Goal: Task Accomplishment & Management: Manage account settings

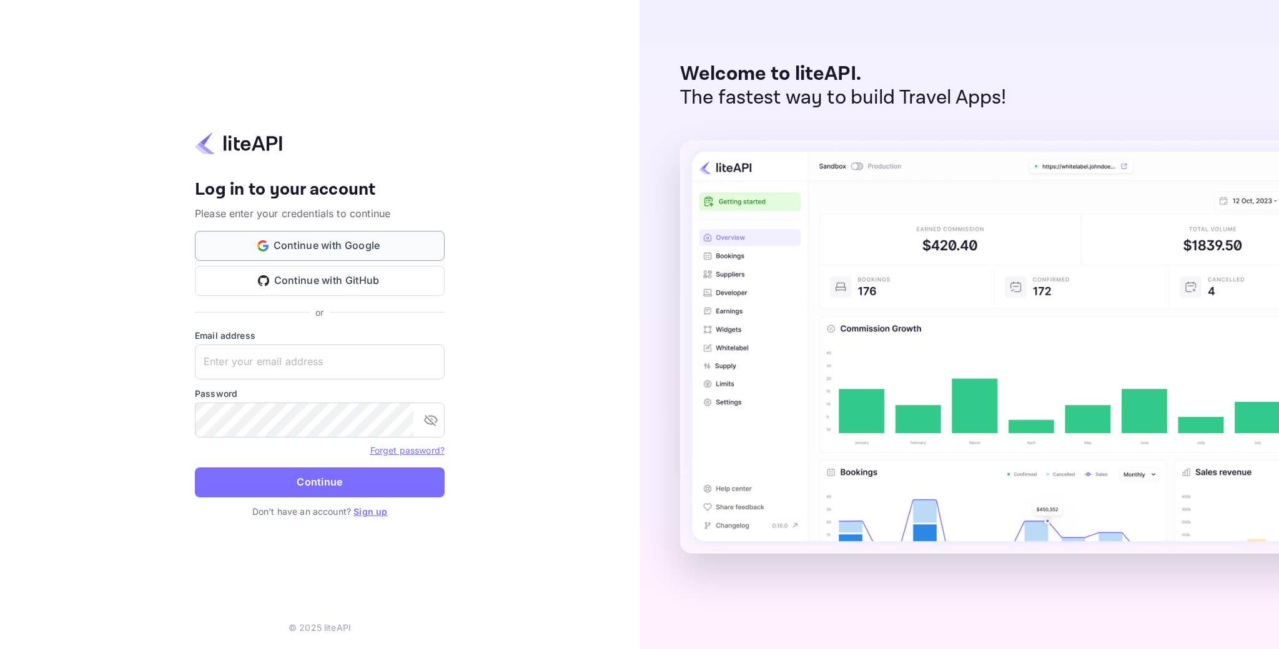
click at [284, 240] on button "Continue with Google" at bounding box center [320, 246] width 250 height 30
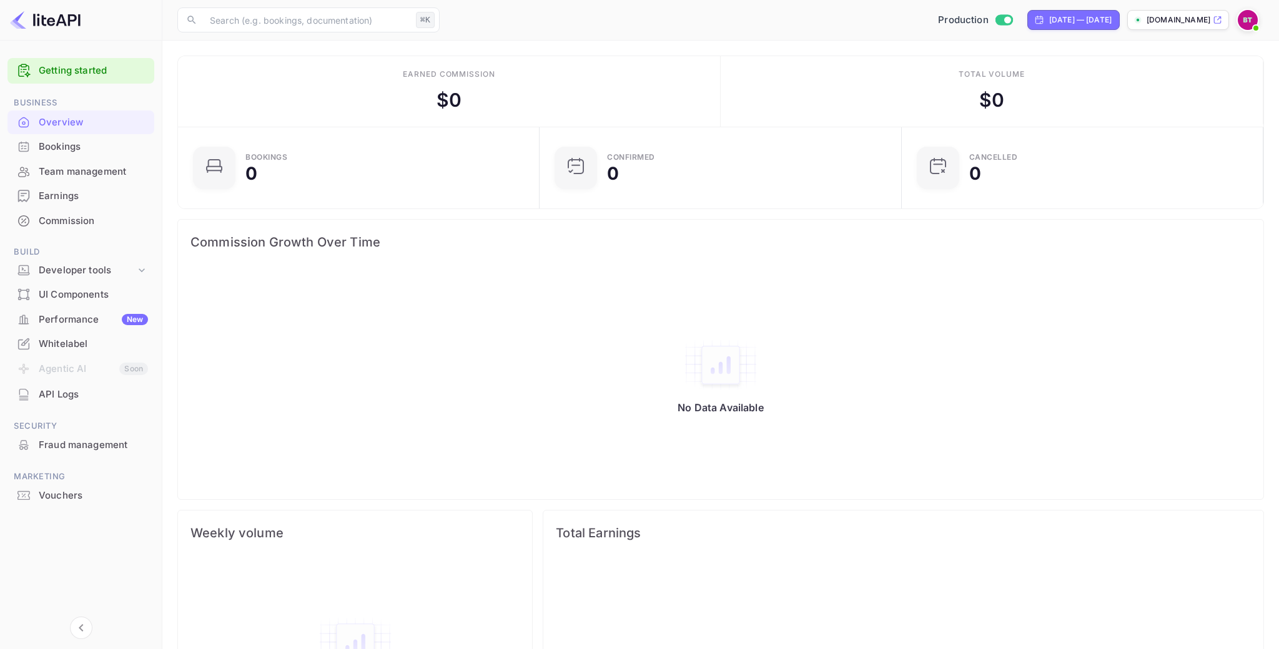
click at [89, 222] on div "Commission" at bounding box center [93, 221] width 109 height 14
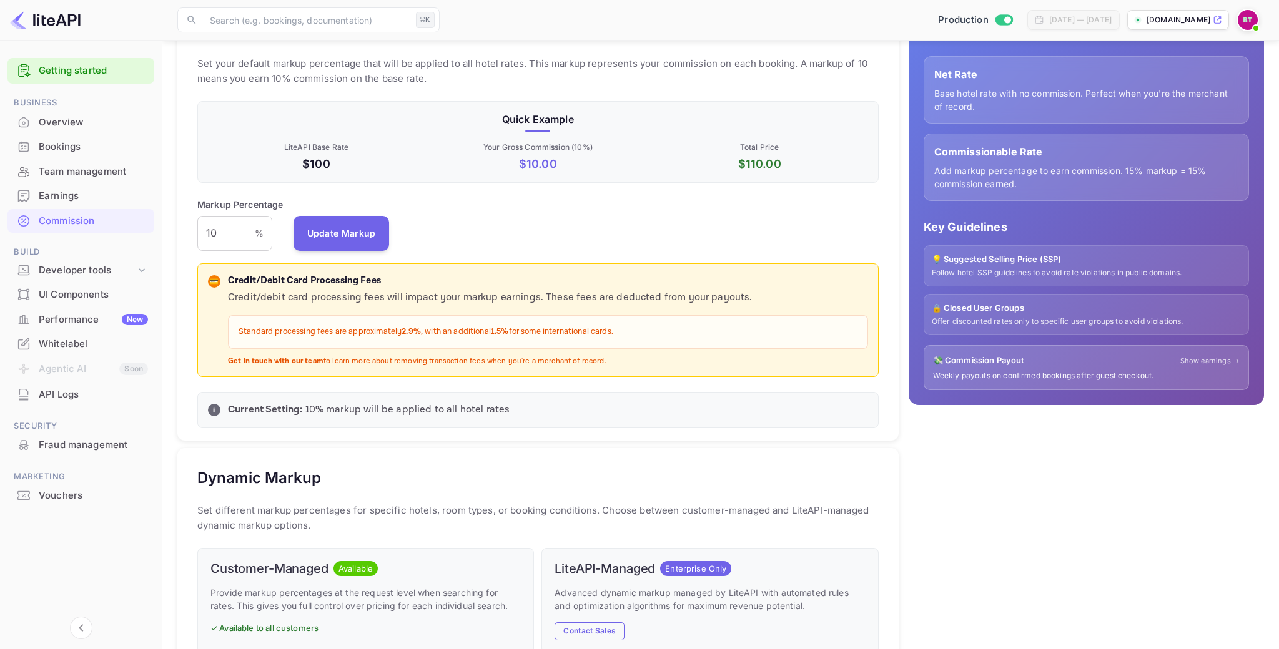
scroll to position [169, 0]
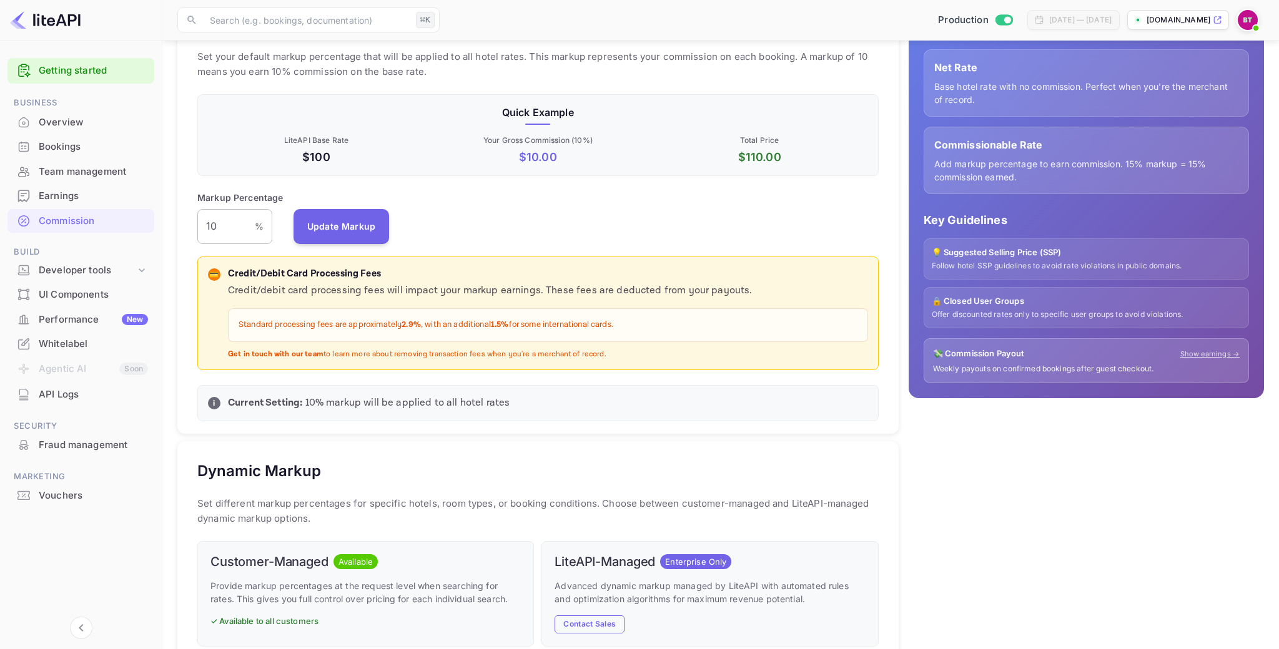
click at [231, 231] on input "10" at bounding box center [225, 226] width 57 height 35
click at [586, 246] on div "Default Markup Active Set your default markup percentage that will be applied t…" at bounding box center [537, 211] width 721 height 445
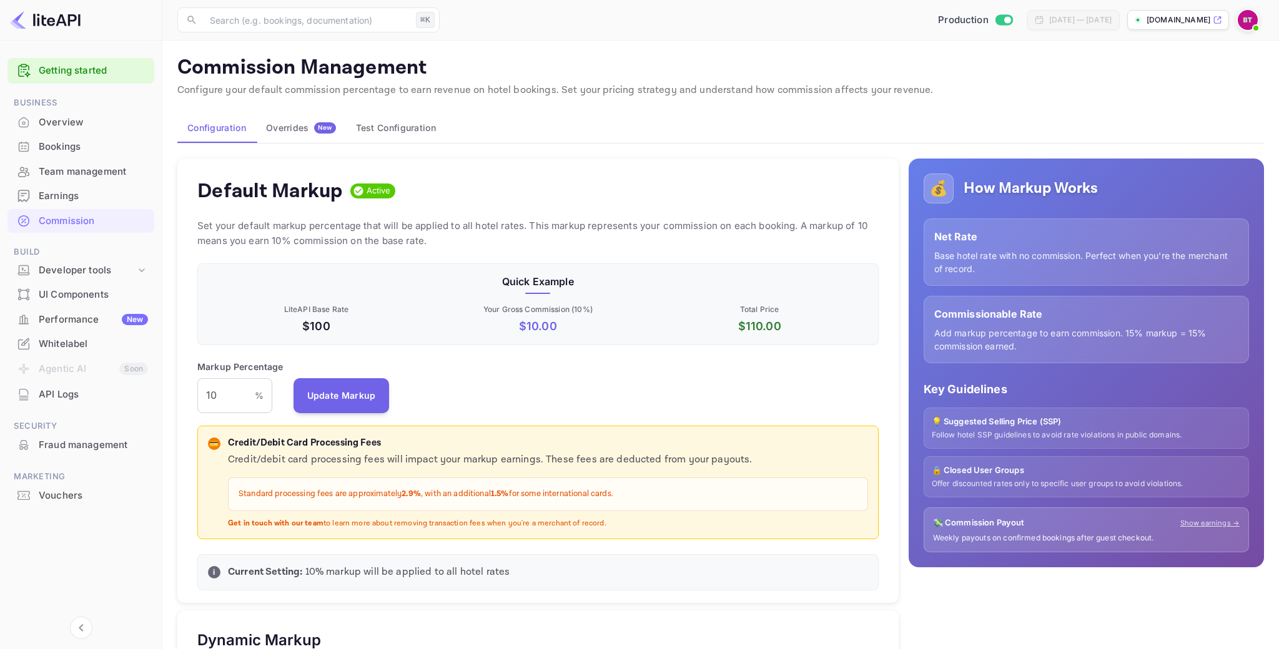
click at [1035, 102] on div "Commission Management Configure your default commission percentage to earn reve…" at bounding box center [720, 643] width 1086 height 1175
